Goal: Navigation & Orientation: Find specific page/section

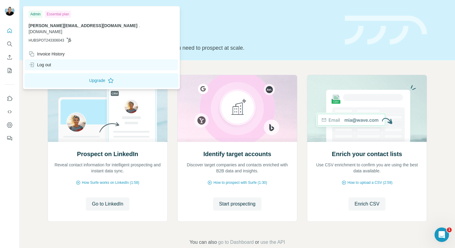
click at [51, 62] on div "Log out" at bounding box center [40, 65] width 23 height 6
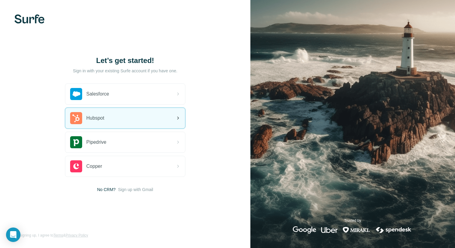
click at [130, 122] on div "Hubspot" at bounding box center [125, 118] width 120 height 20
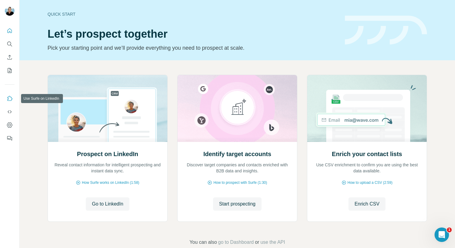
click at [9, 97] on icon "Use Surfe on LinkedIn" at bounding box center [10, 98] width 6 height 6
click at [115, 205] on span "Go to LinkedIn" at bounding box center [107, 203] width 31 height 7
click at [277, 242] on span "use the API" at bounding box center [272, 241] width 25 height 7
